Goal: Contribute content: Contribute content

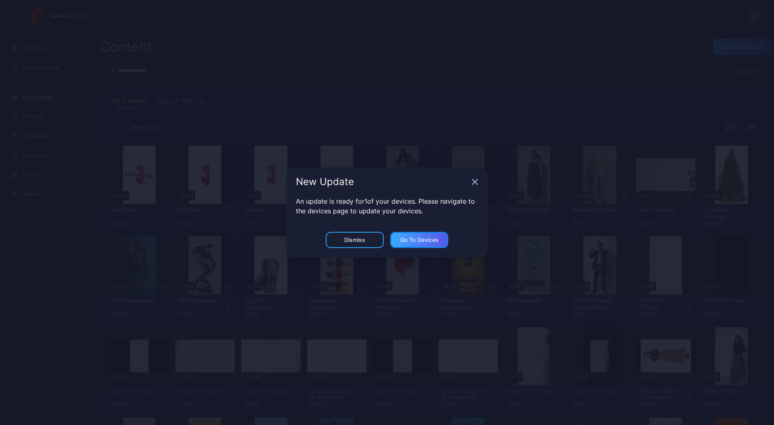
click at [418, 245] on div "Go to devices" at bounding box center [419, 240] width 58 height 16
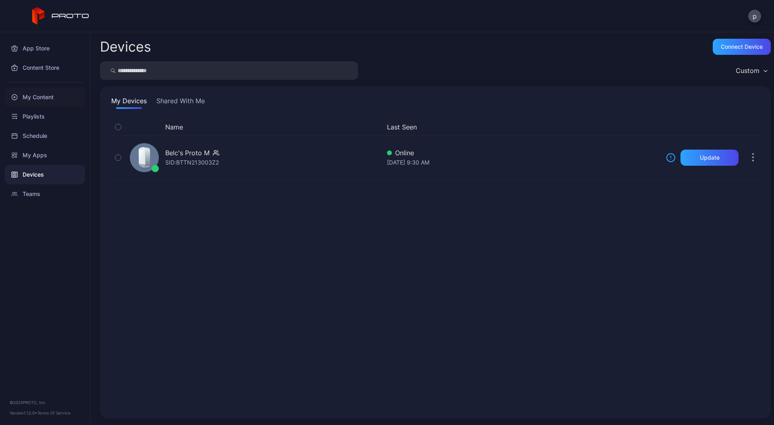
click at [43, 97] on div "My Content" at bounding box center [45, 96] width 80 height 19
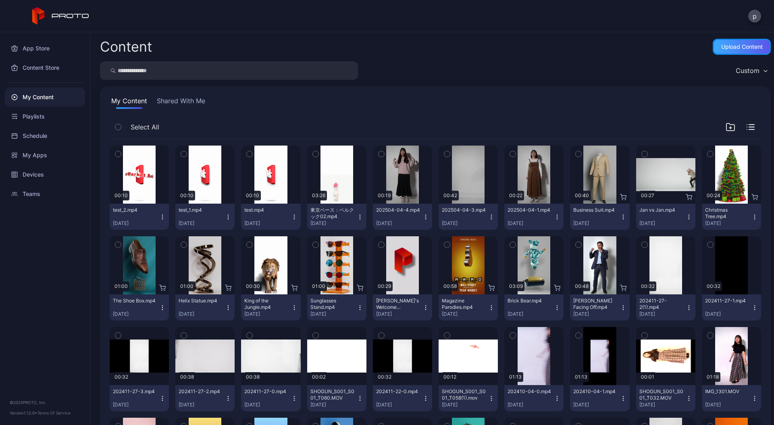
click at [724, 45] on div "Upload Content" at bounding box center [742, 47] width 42 height 6
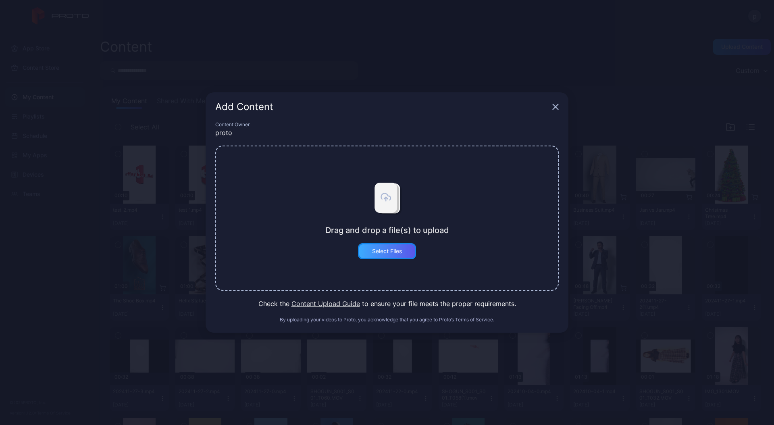
click at [385, 252] on div "Select Files" at bounding box center [387, 251] width 30 height 6
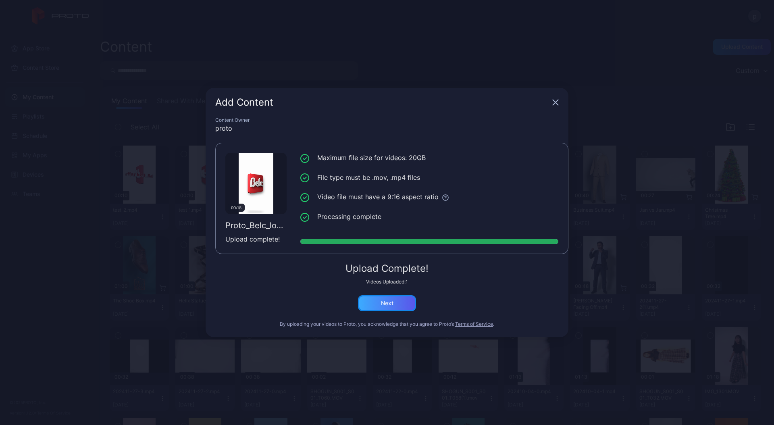
click at [402, 305] on div "Next" at bounding box center [387, 303] width 58 height 16
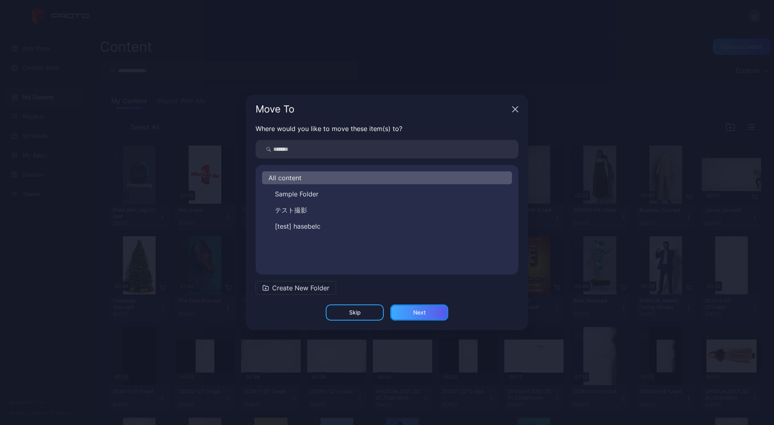
click at [423, 312] on div "Next" at bounding box center [419, 312] width 12 height 6
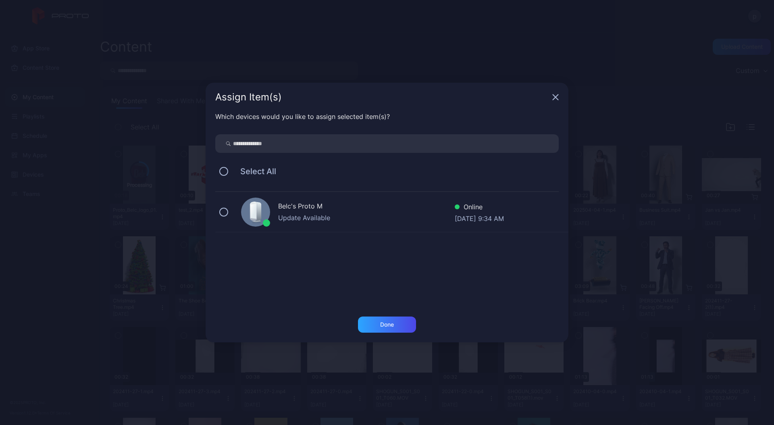
click at [287, 218] on div "Update Available" at bounding box center [366, 218] width 177 height 10
click at [401, 329] on div "Done" at bounding box center [387, 325] width 58 height 16
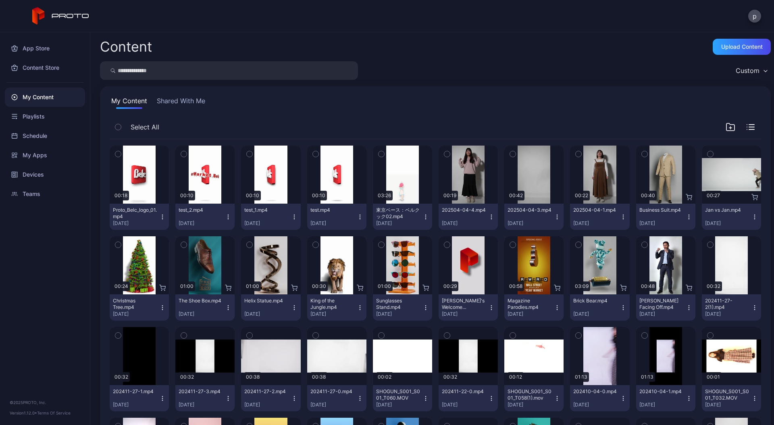
click at [164, 219] on icon "button" at bounding box center [162, 217] width 6 height 6
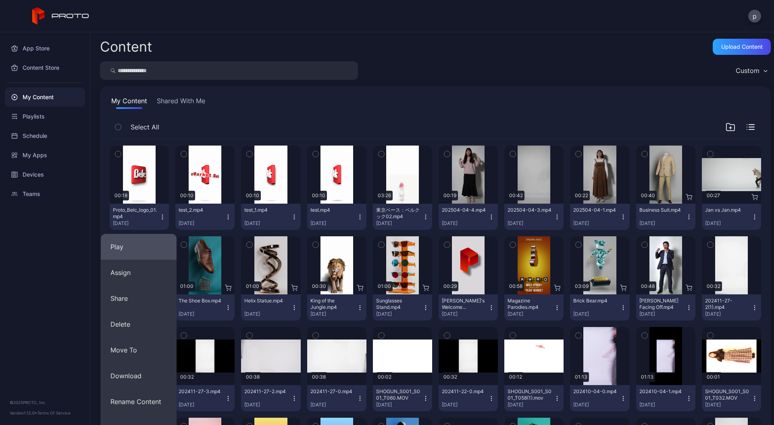
click at [149, 247] on button "Play" at bounding box center [139, 247] width 76 height 26
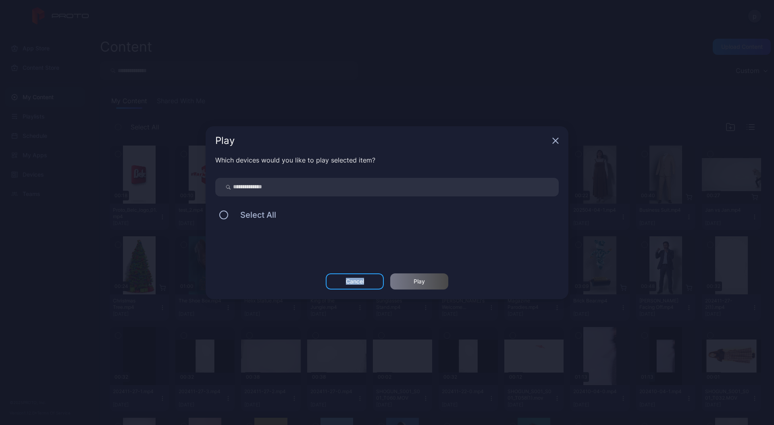
click at [149, 247] on div "Play Which devices would you like to play selected item? Select All Cancel Play" at bounding box center [387, 212] width 774 height 425
